Goal: Information Seeking & Learning: Learn about a topic

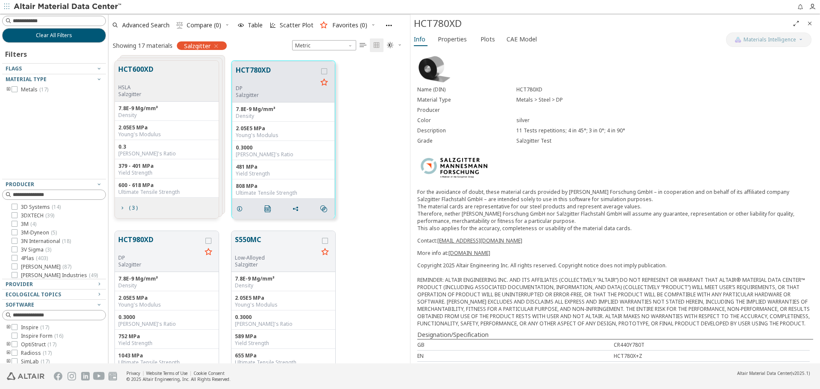
scroll to position [303, 295]
click at [532, 274] on div "Copyright 2025 Altair Engineering Inc. All rights reserved. Copyright notice do…" at bounding box center [615, 294] width 396 height 65
drag, startPoint x: 517, startPoint y: 283, endPoint x: 557, endPoint y: 283, distance: 39.7
click at [557, 283] on div "Copyright 2025 Altair Engineering Inc. All rights reserved. Copyright notice do…" at bounding box center [615, 294] width 396 height 65
click at [571, 282] on div "Copyright 2025 Altair Engineering Inc. All rights reserved. Copyright notice do…" at bounding box center [615, 294] width 396 height 65
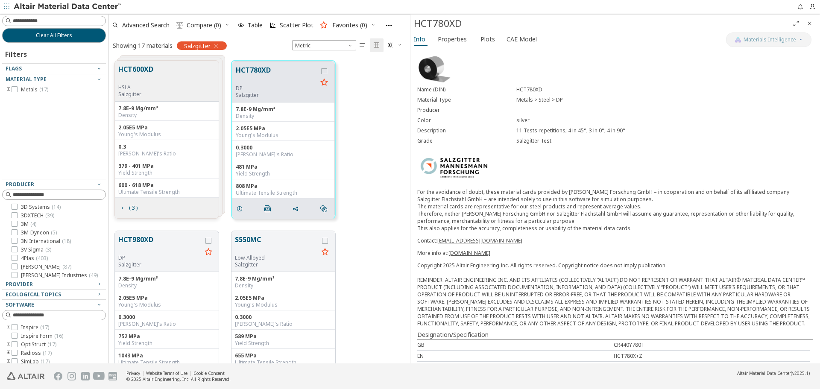
click at [654, 147] on div "Name (DIN) HCT780XD Material Type Metals > Steel > DP Producer Color silver Des…" at bounding box center [614, 313] width 409 height 530
click at [529, 260] on div "Name (DIN) HCT780XD Material Type Metals > Steel > DP Producer Color silver Des…" at bounding box center [614, 313] width 409 height 530
click at [809, 23] on icon "Close" at bounding box center [809, 23] width 7 height 7
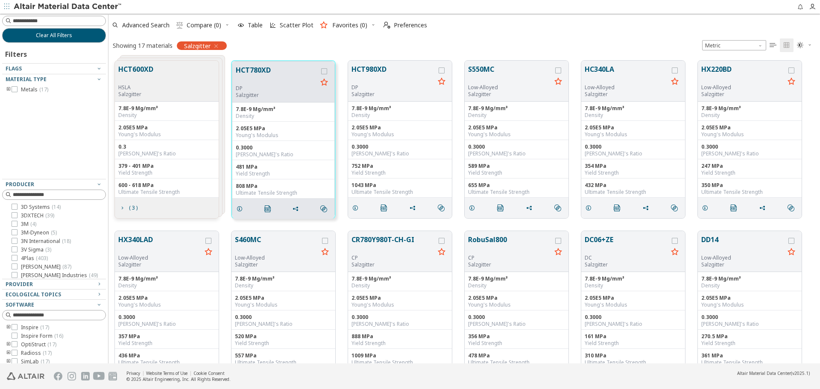
scroll to position [303, 705]
click at [67, 34] on span "Clear All Filters" at bounding box center [54, 35] width 36 height 7
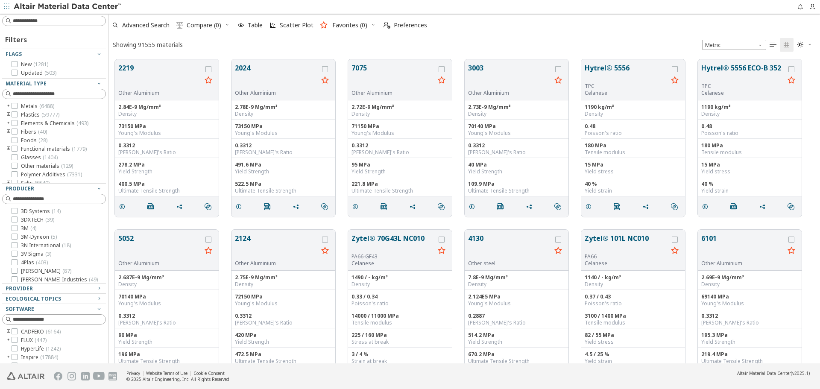
scroll to position [304, 705]
